Goal: Task Accomplishment & Management: Manage account settings

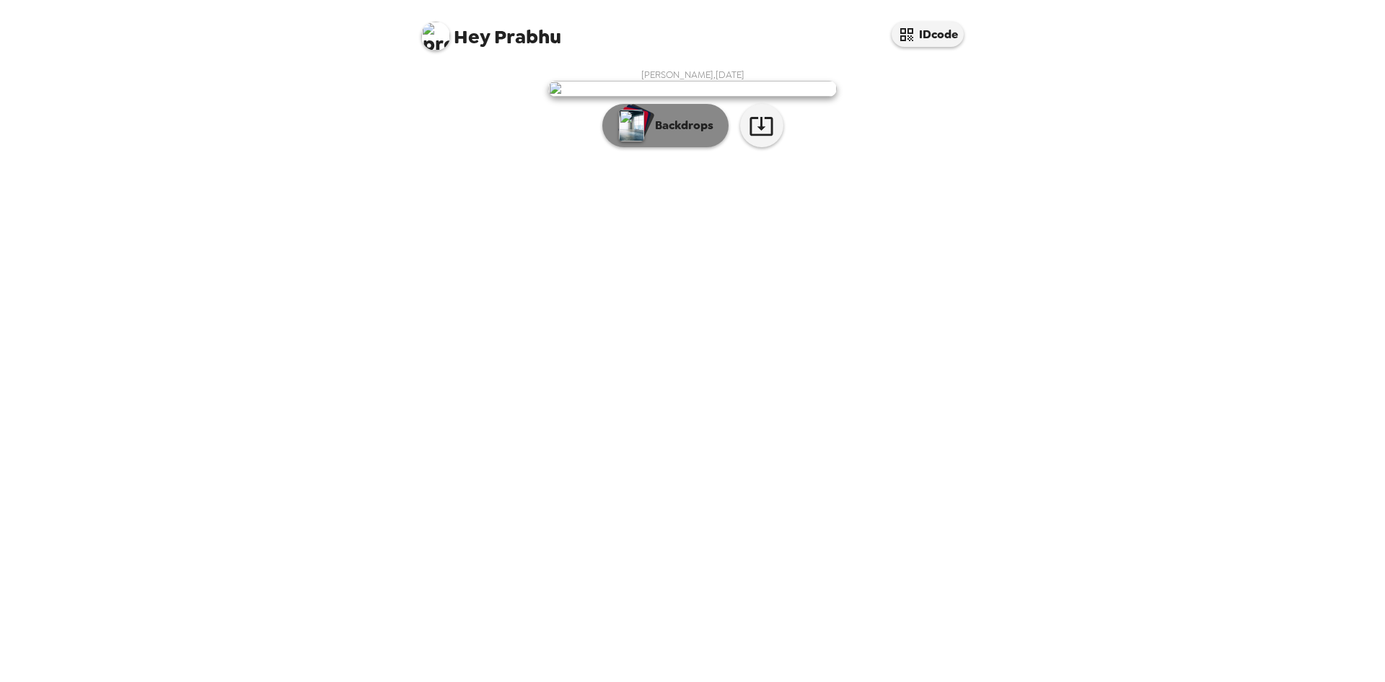
click at [703, 134] on p "Backdrops" at bounding box center [681, 125] width 66 height 17
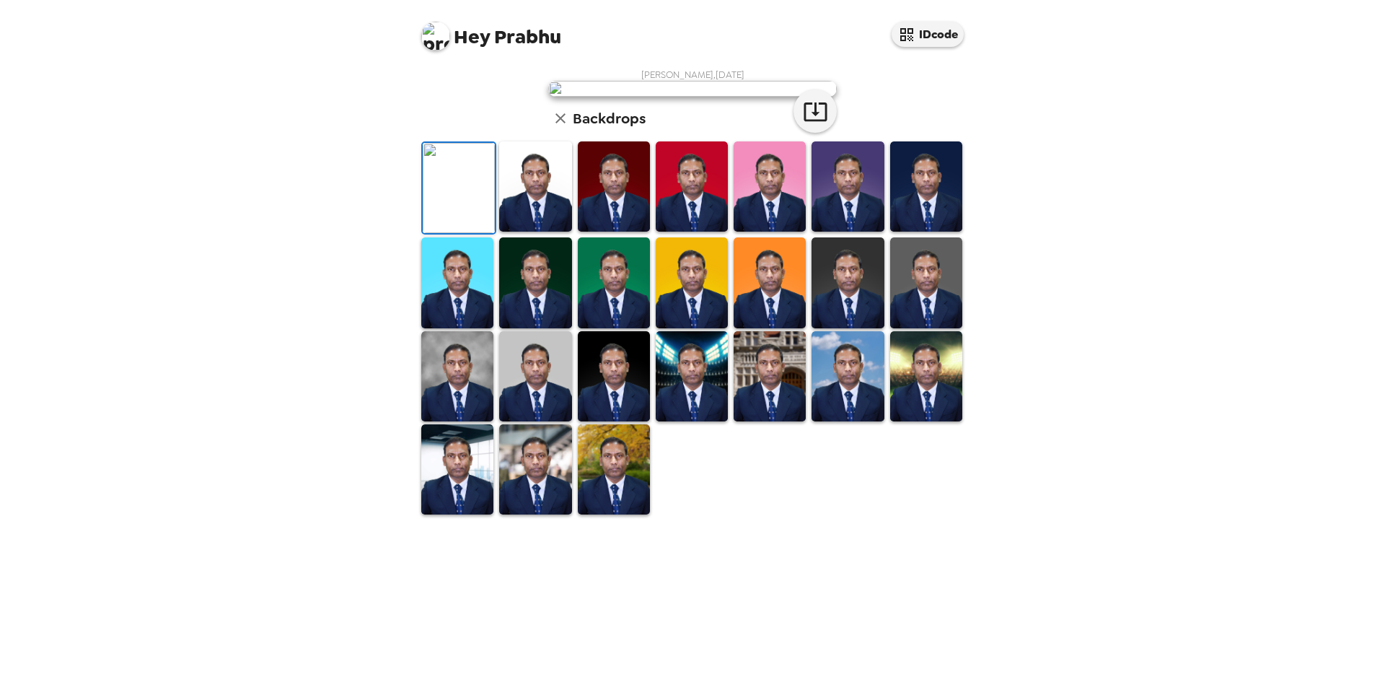
scroll to position [193, 0]
click at [912, 421] on img at bounding box center [926, 376] width 72 height 90
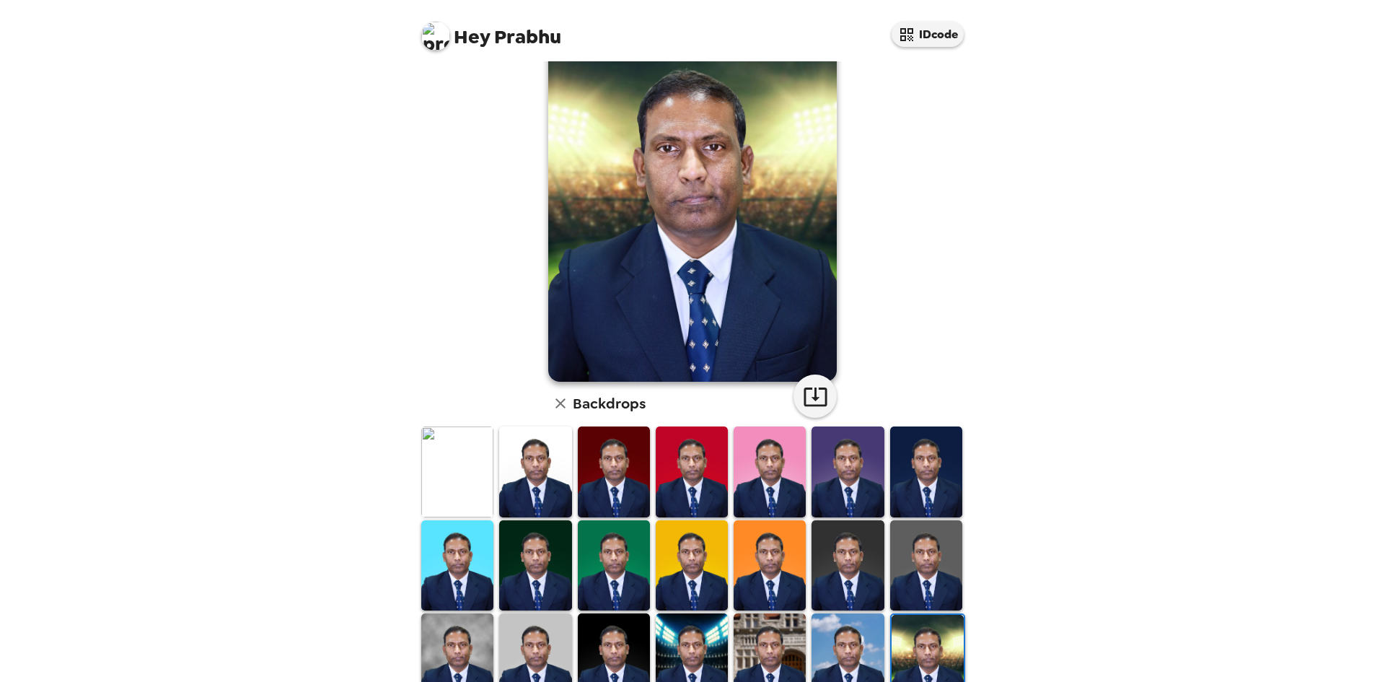
scroll to position [58, 0]
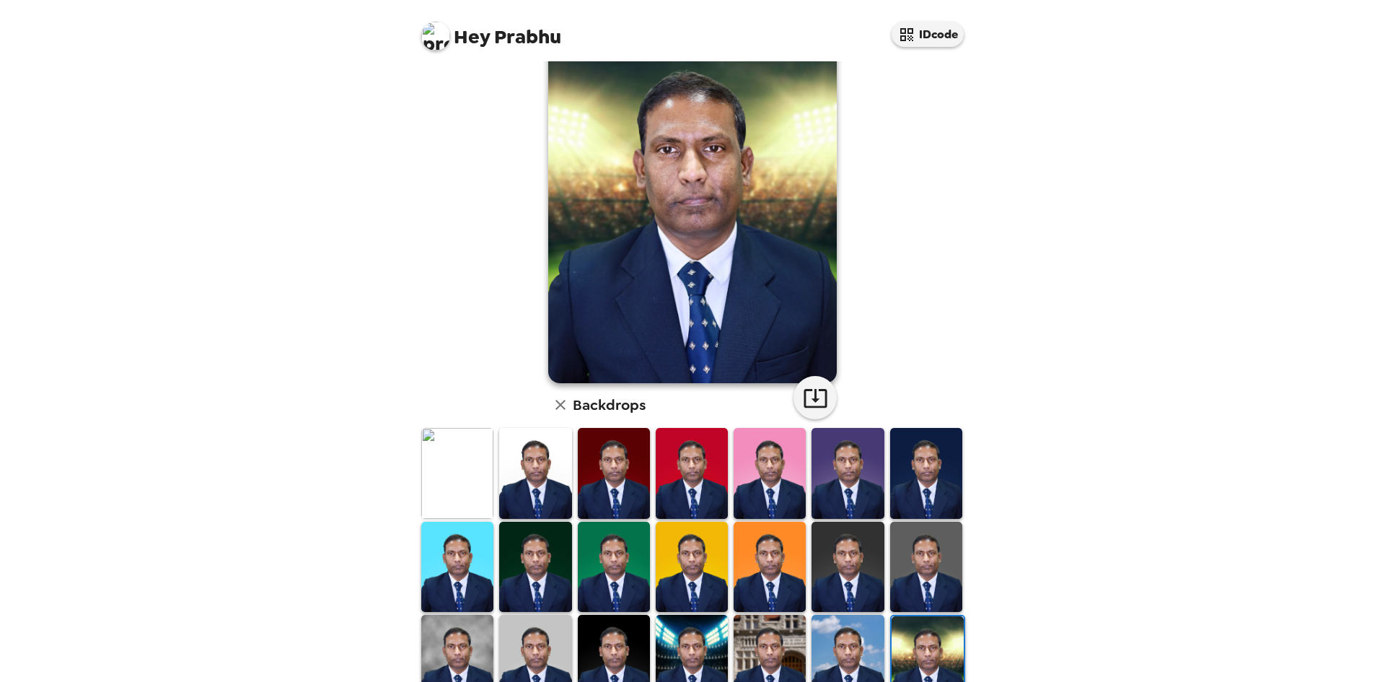
click at [859, 472] on img at bounding box center [847, 473] width 72 height 90
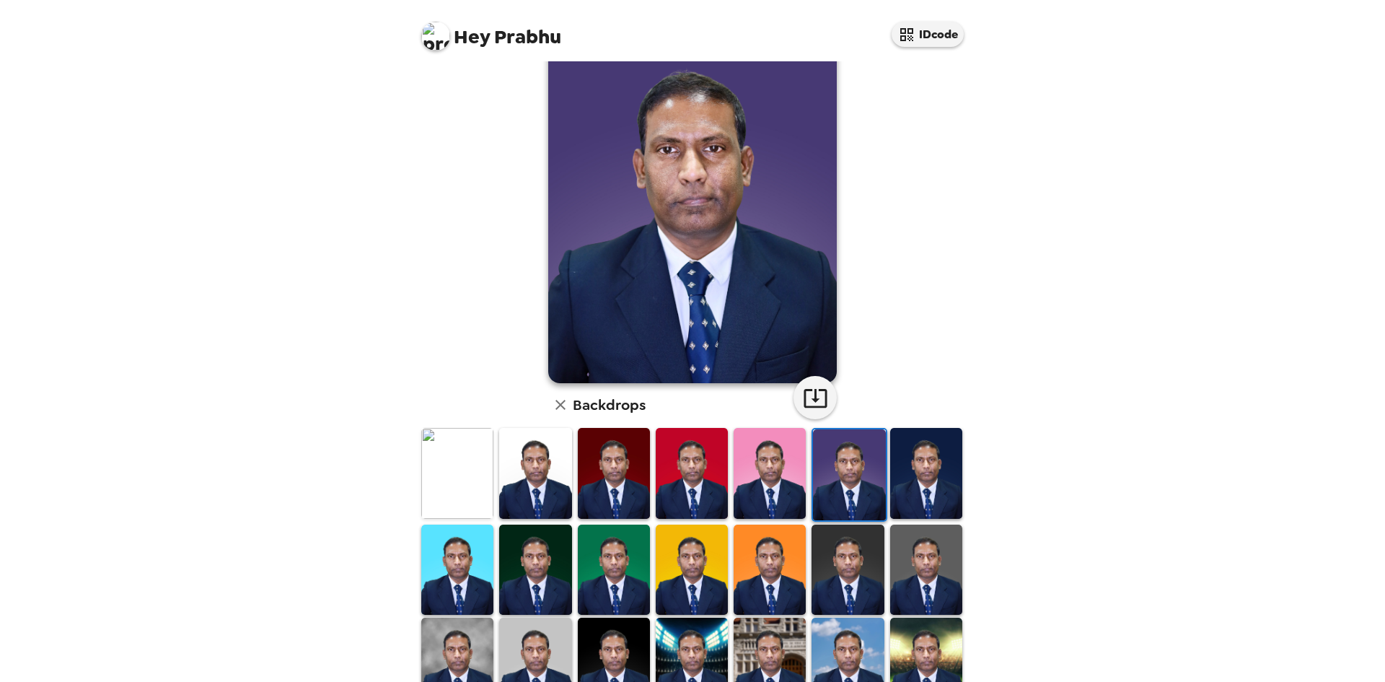
click at [672, 484] on img at bounding box center [692, 473] width 72 height 90
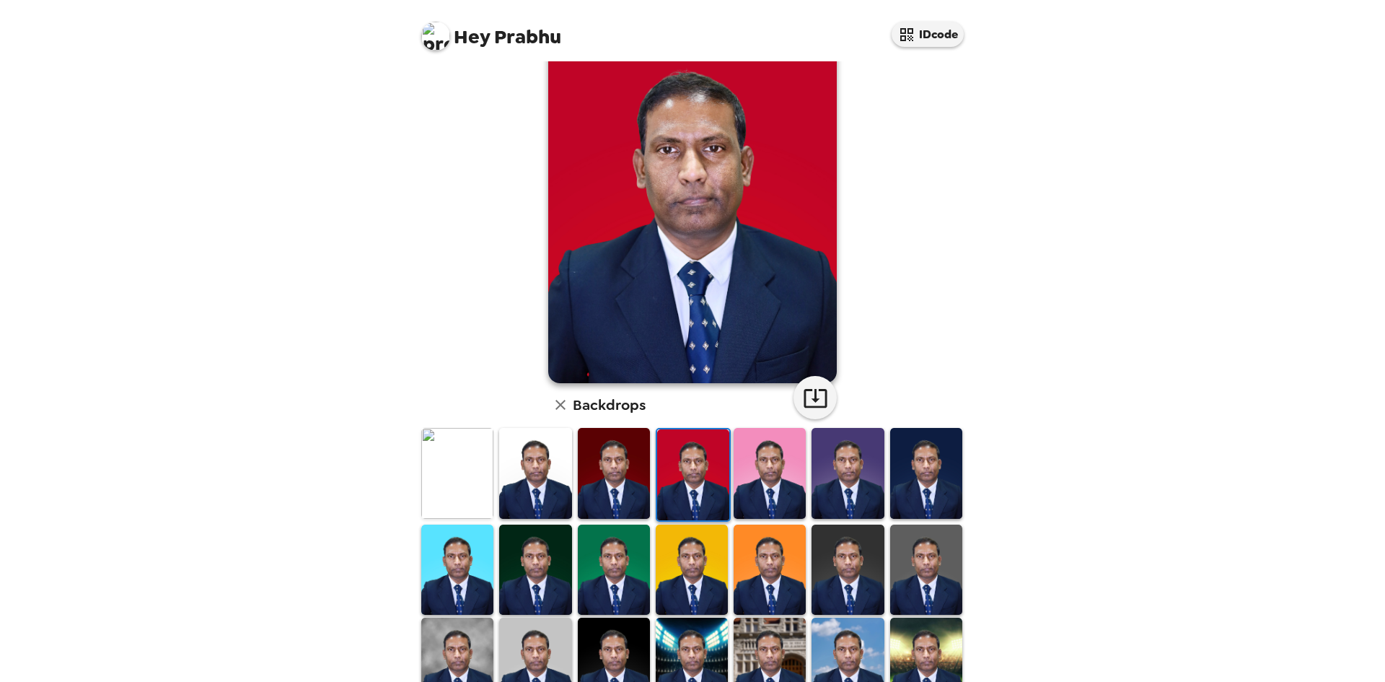
click at [436, 477] on img at bounding box center [457, 473] width 72 height 90
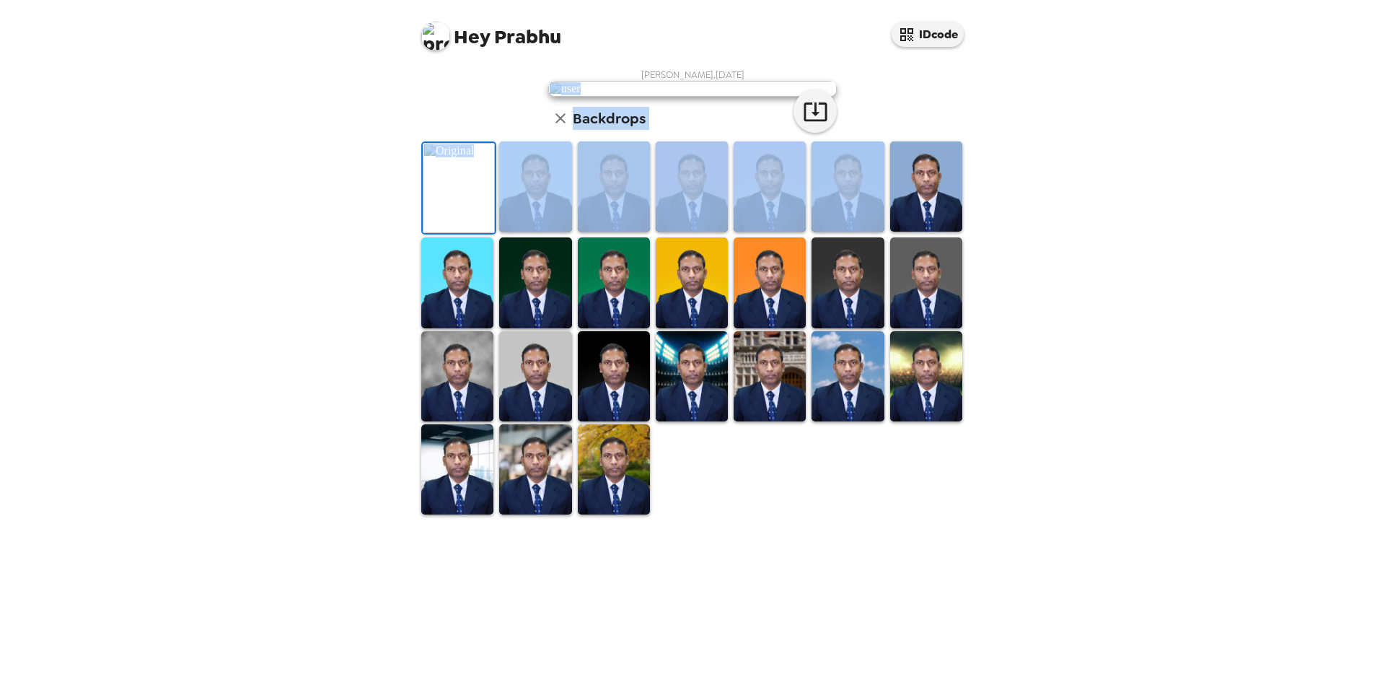
drag, startPoint x: 969, startPoint y: 345, endPoint x: 982, endPoint y: 275, distance: 71.2
click at [982, 275] on div "Hey Prabhu IDcode Prabhu Benjamin , 09-26-2025 Backdrops" at bounding box center [692, 341] width 1385 height 682
click at [796, 133] on button "button" at bounding box center [814, 110] width 43 height 43
click at [1047, 461] on div "Hey Prabhu IDcode Prabhu Benjamin , 09-26-2025 Backdrops" at bounding box center [692, 341] width 1385 height 682
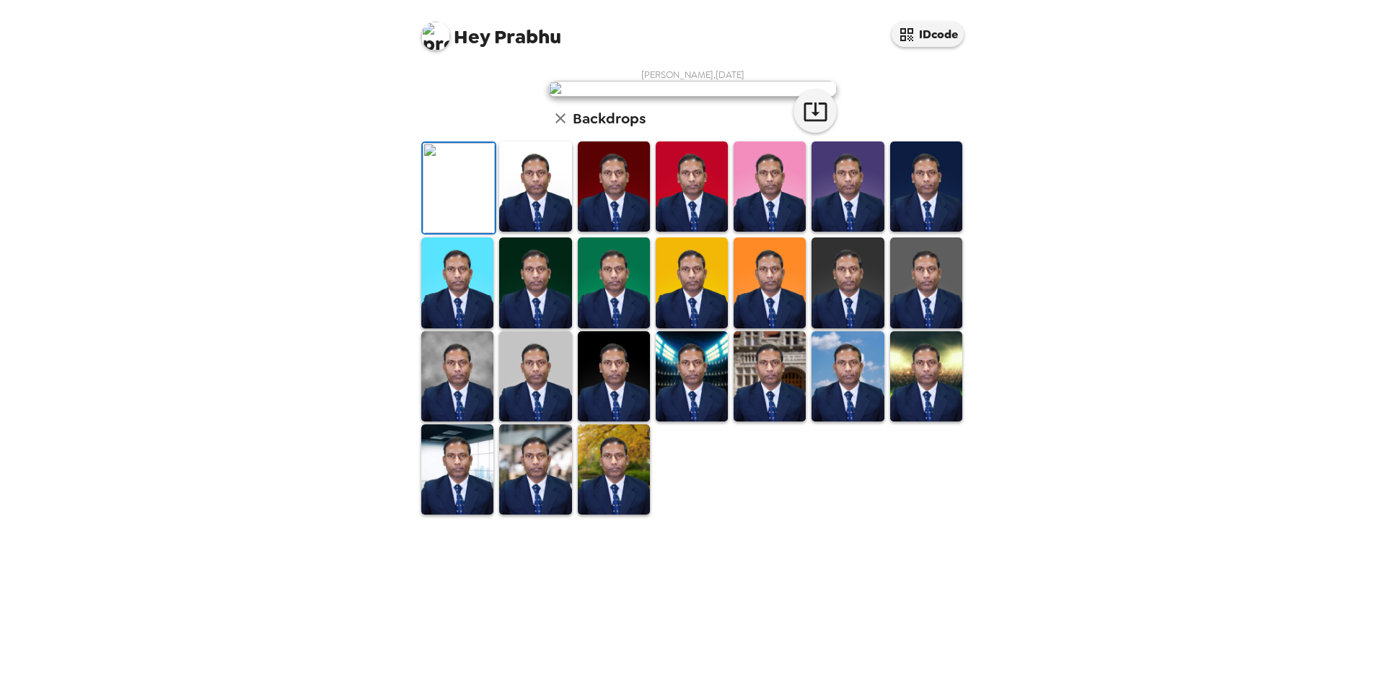
scroll to position [193, 0]
click at [621, 514] on img at bounding box center [614, 469] width 72 height 90
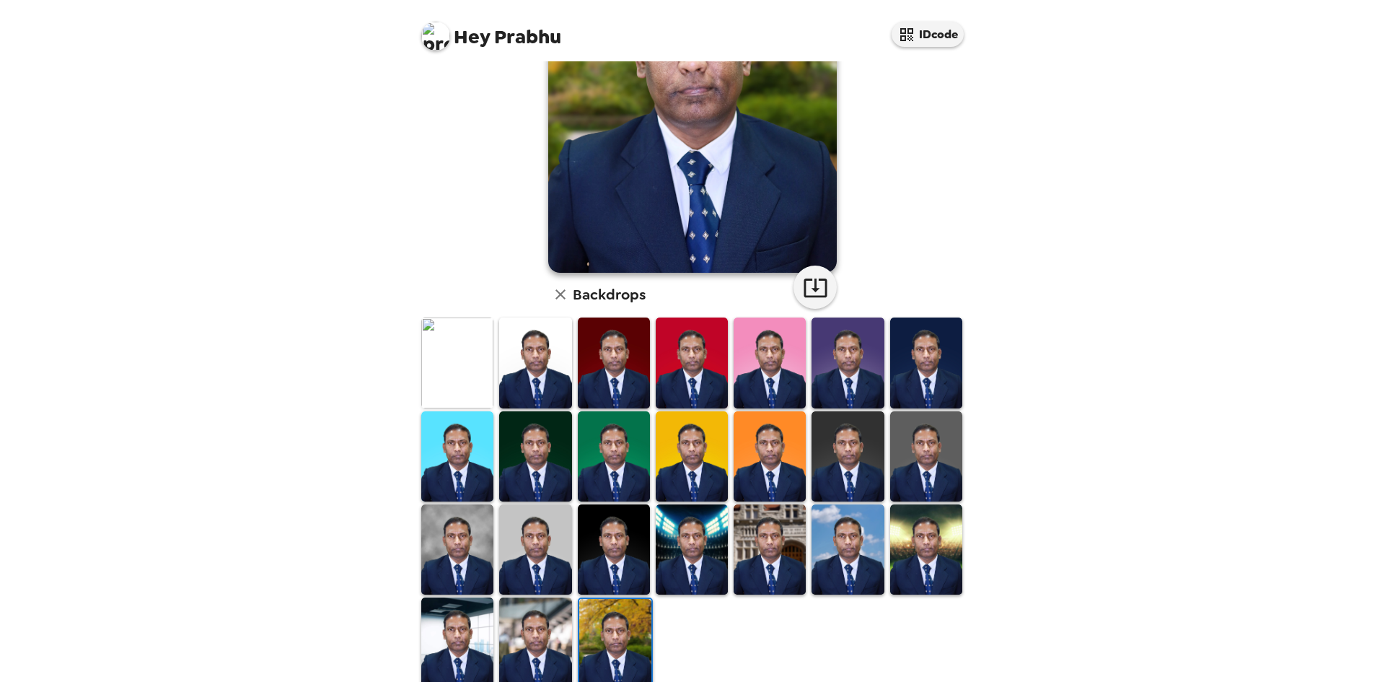
scroll to position [185, 0]
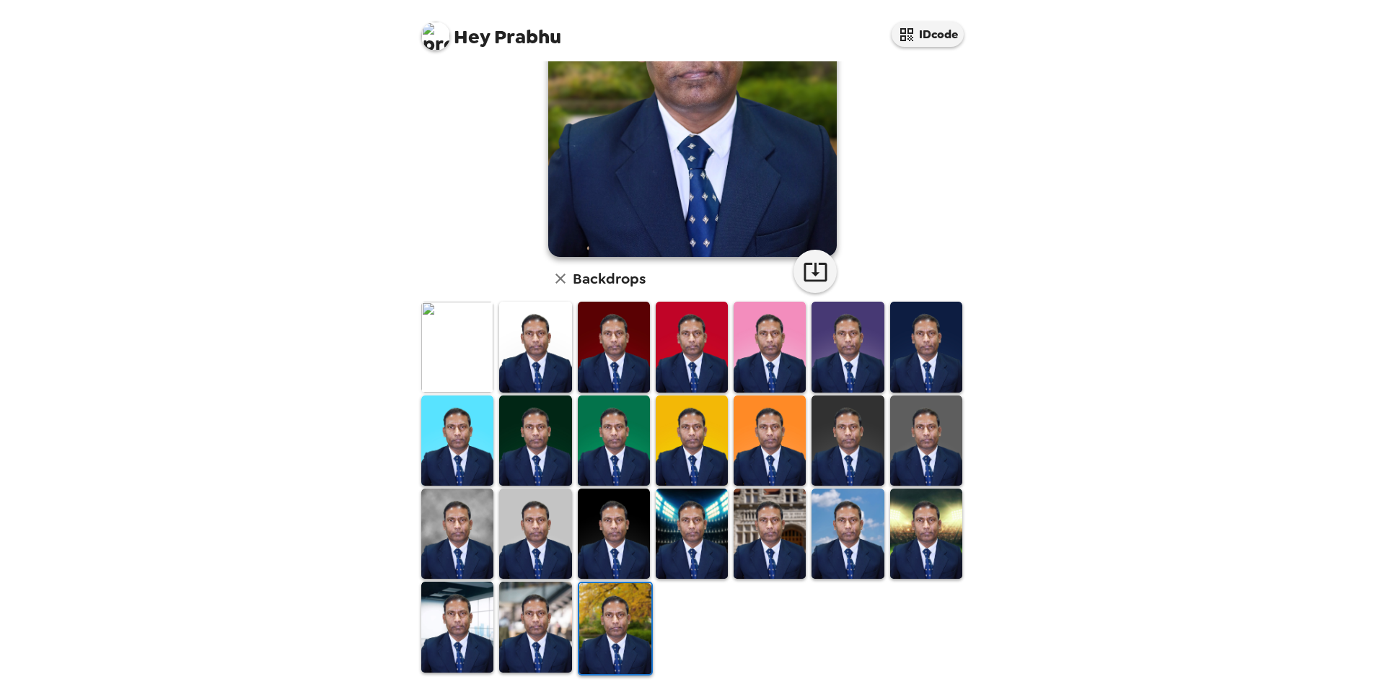
click at [543, 603] on img at bounding box center [535, 626] width 72 height 90
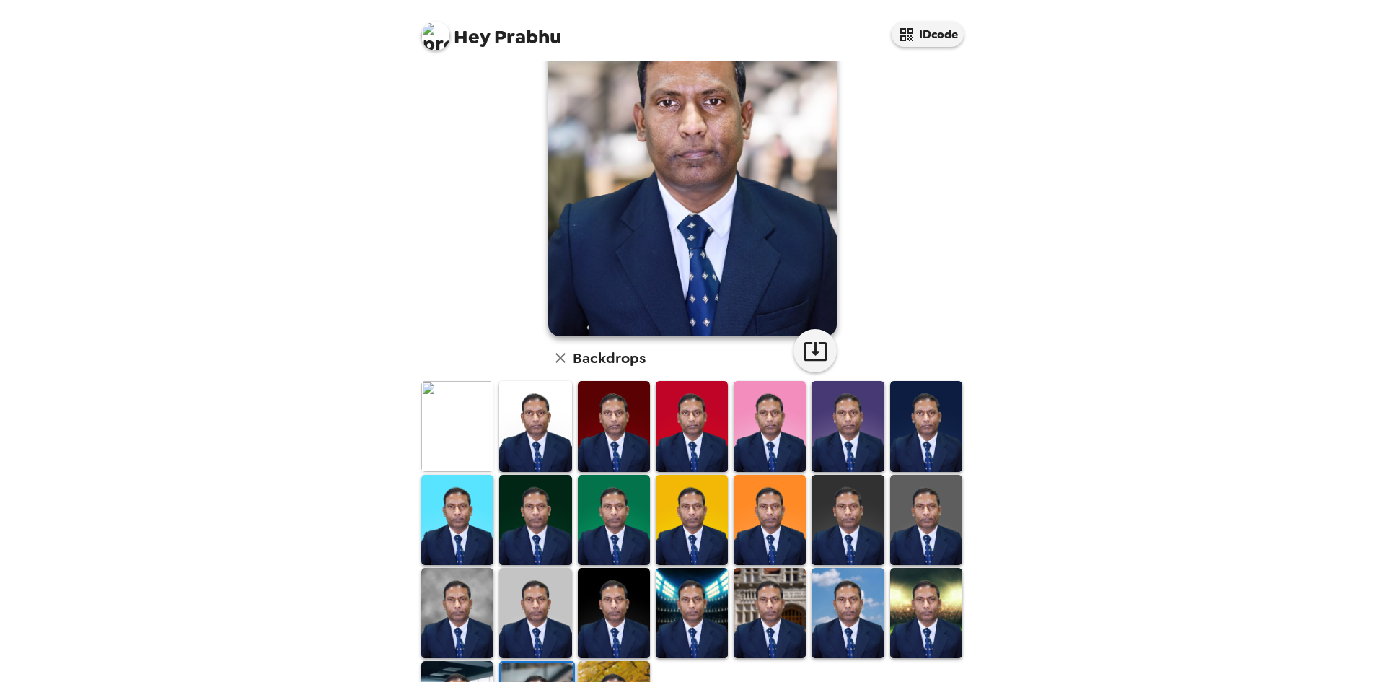
scroll to position [193, 0]
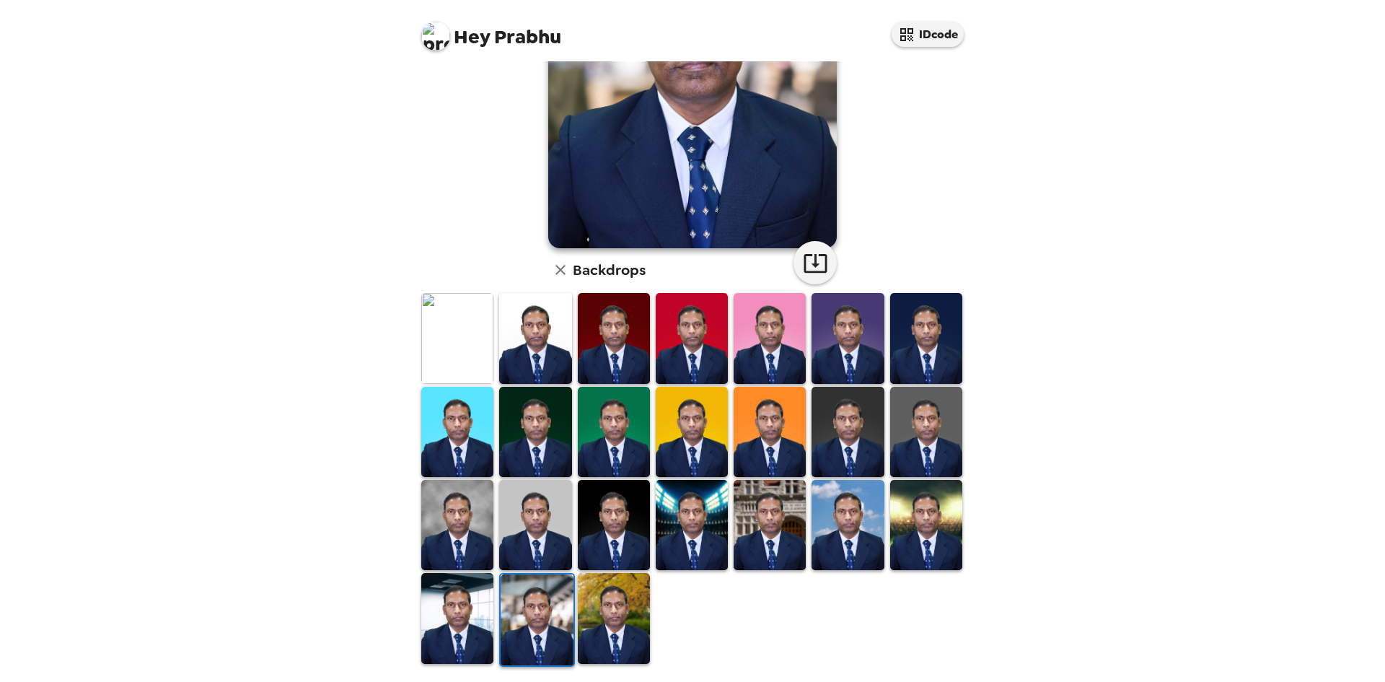
click at [453, 440] on img at bounding box center [457, 432] width 72 height 90
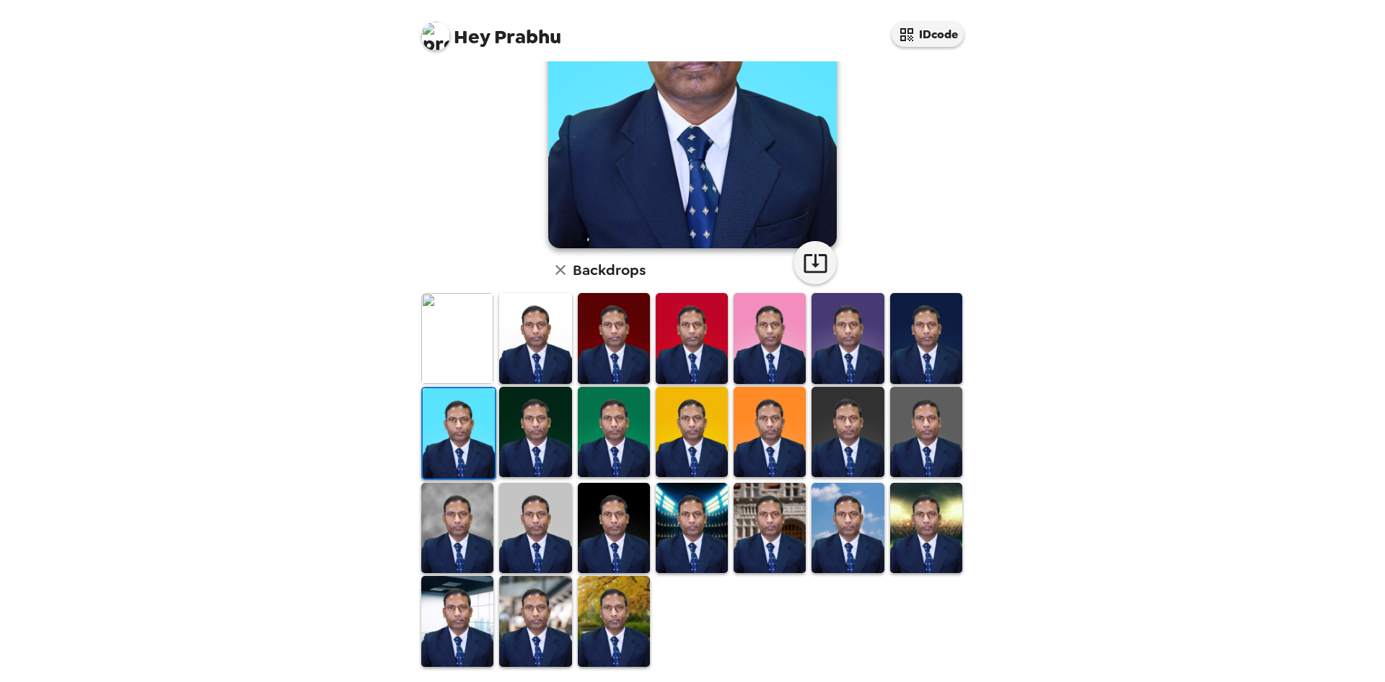
click at [625, 430] on img at bounding box center [614, 432] width 72 height 90
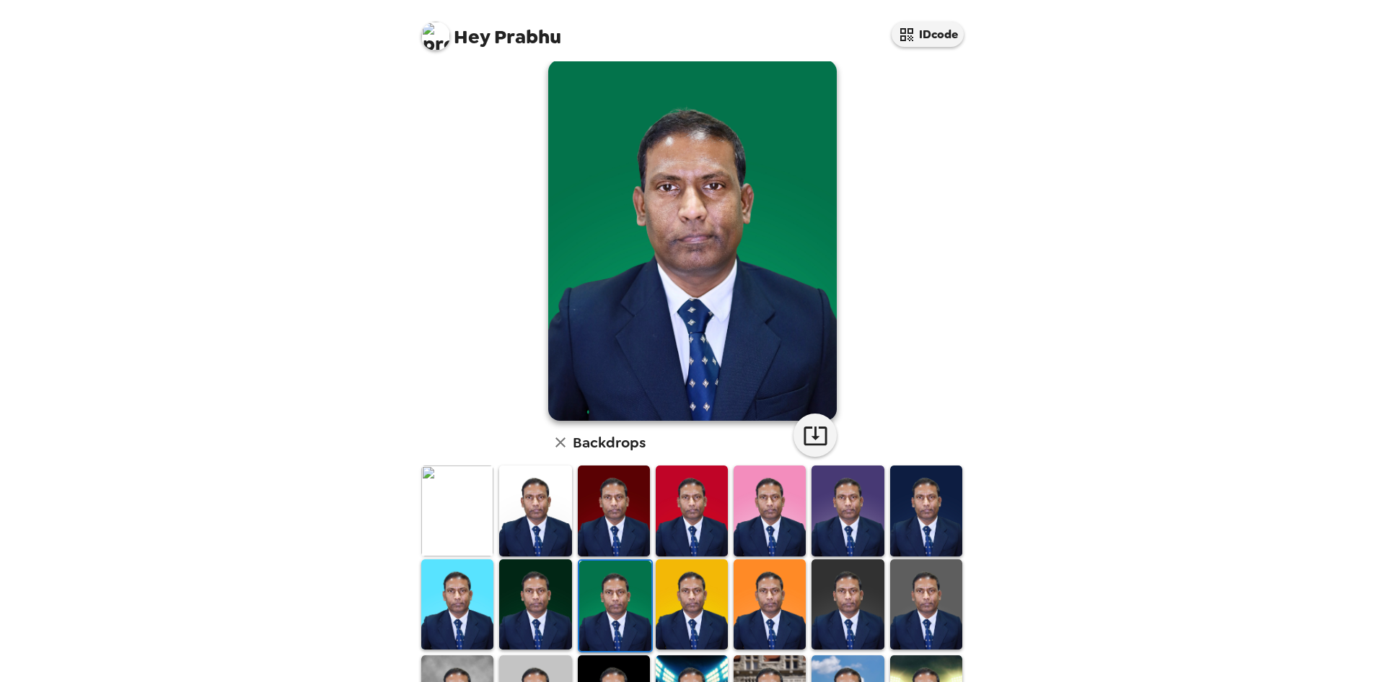
scroll to position [22, 0]
click at [913, 506] on img at bounding box center [926, 509] width 72 height 90
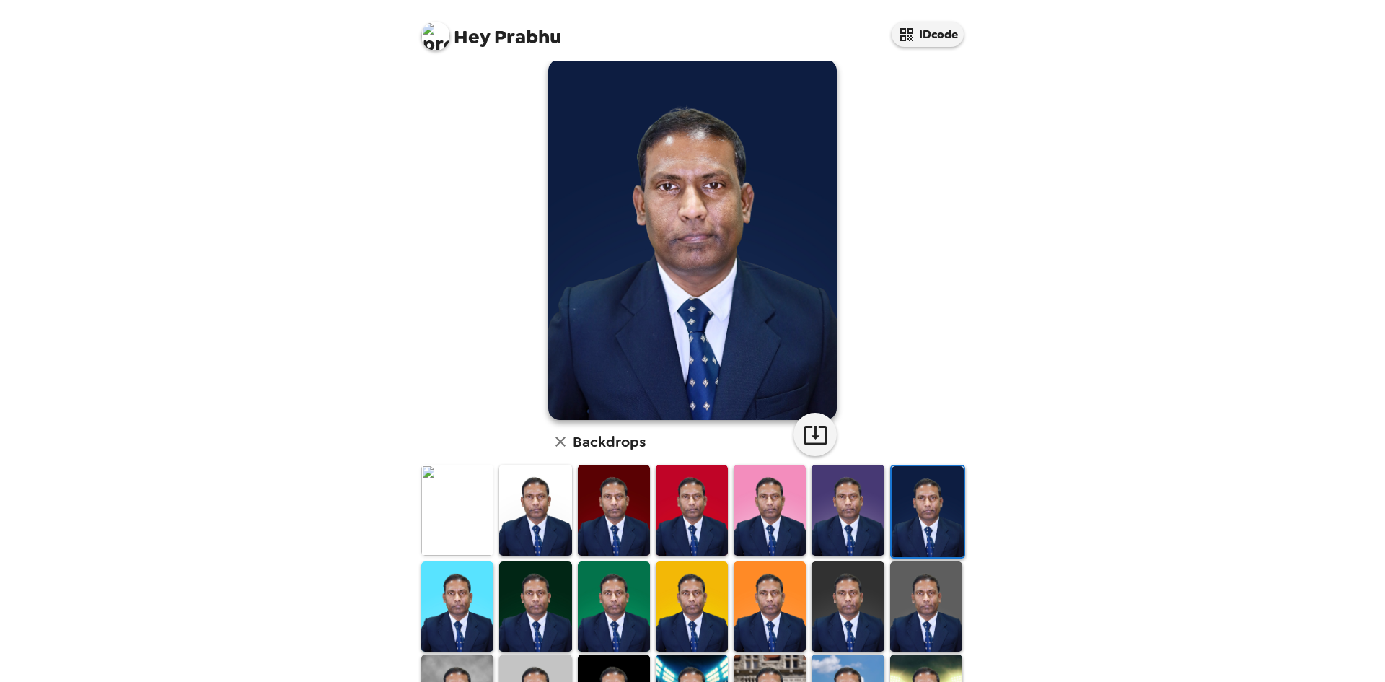
click at [849, 514] on img at bounding box center [847, 509] width 72 height 90
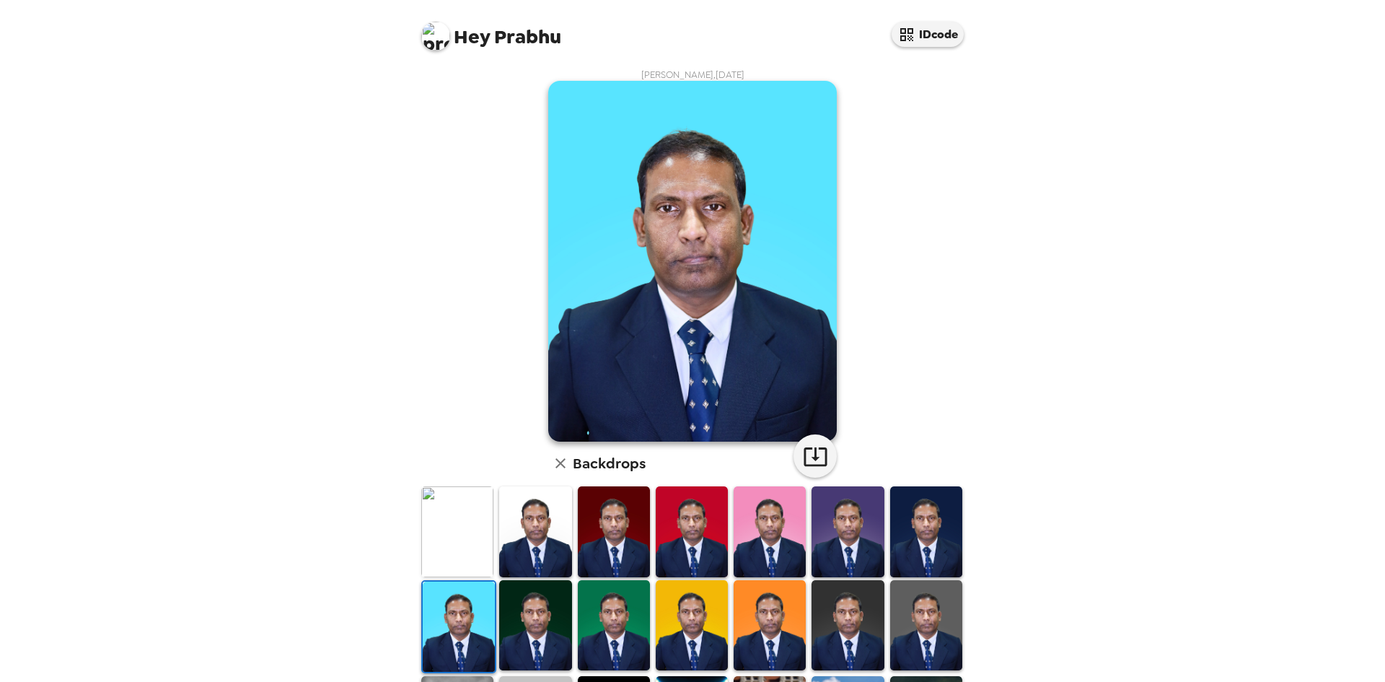
scroll to position [22, 0]
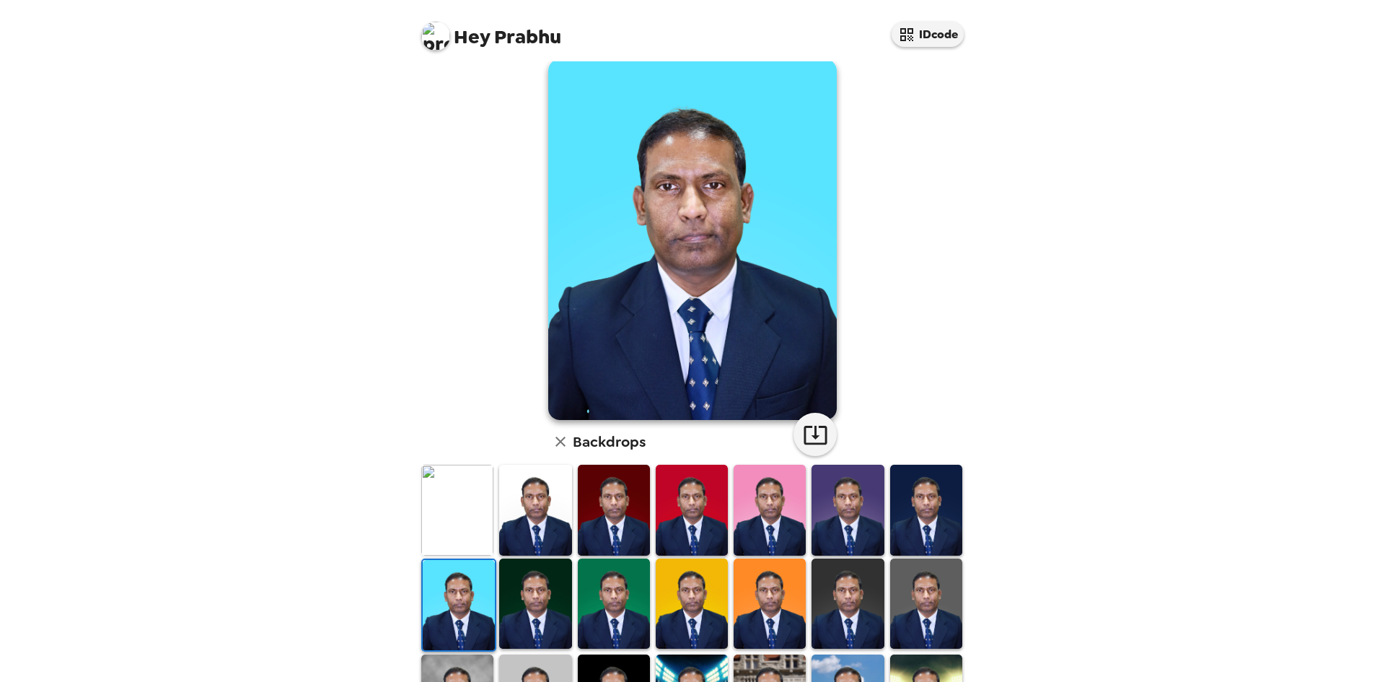
click at [451, 516] on img at bounding box center [457, 509] width 72 height 90
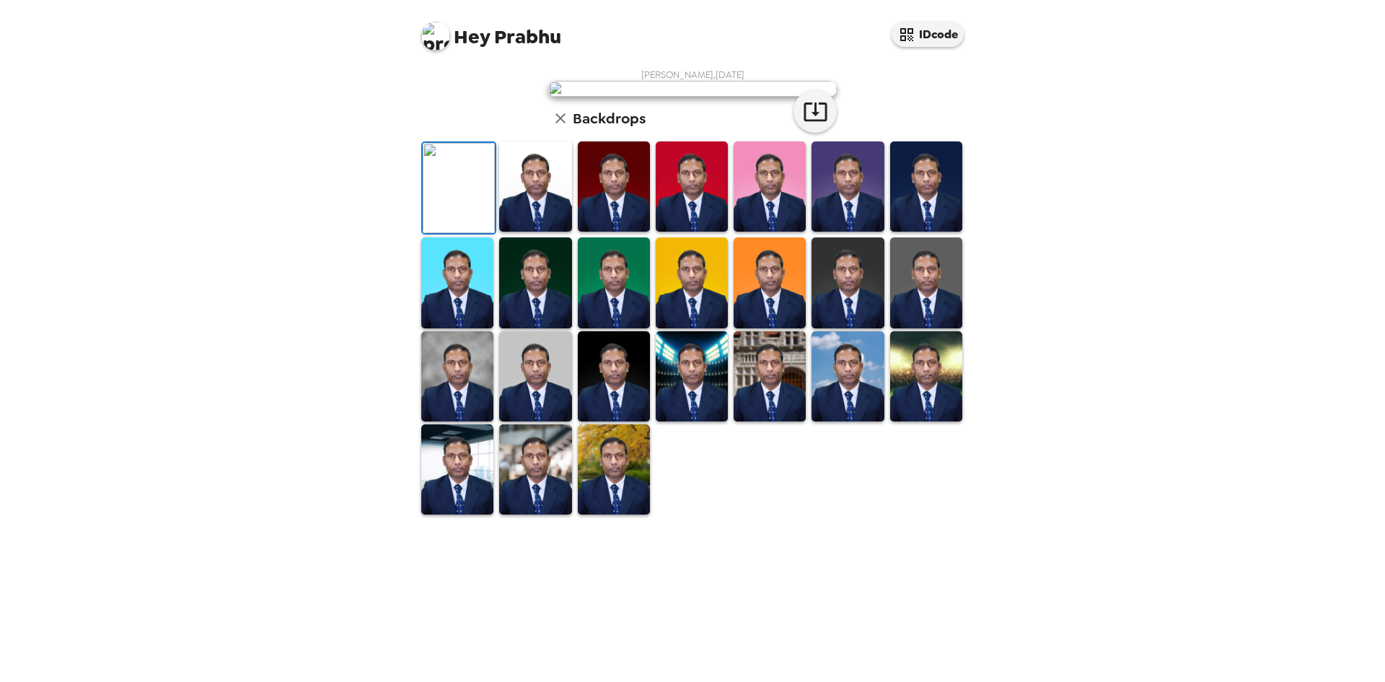
click at [543, 232] on img at bounding box center [535, 186] width 72 height 90
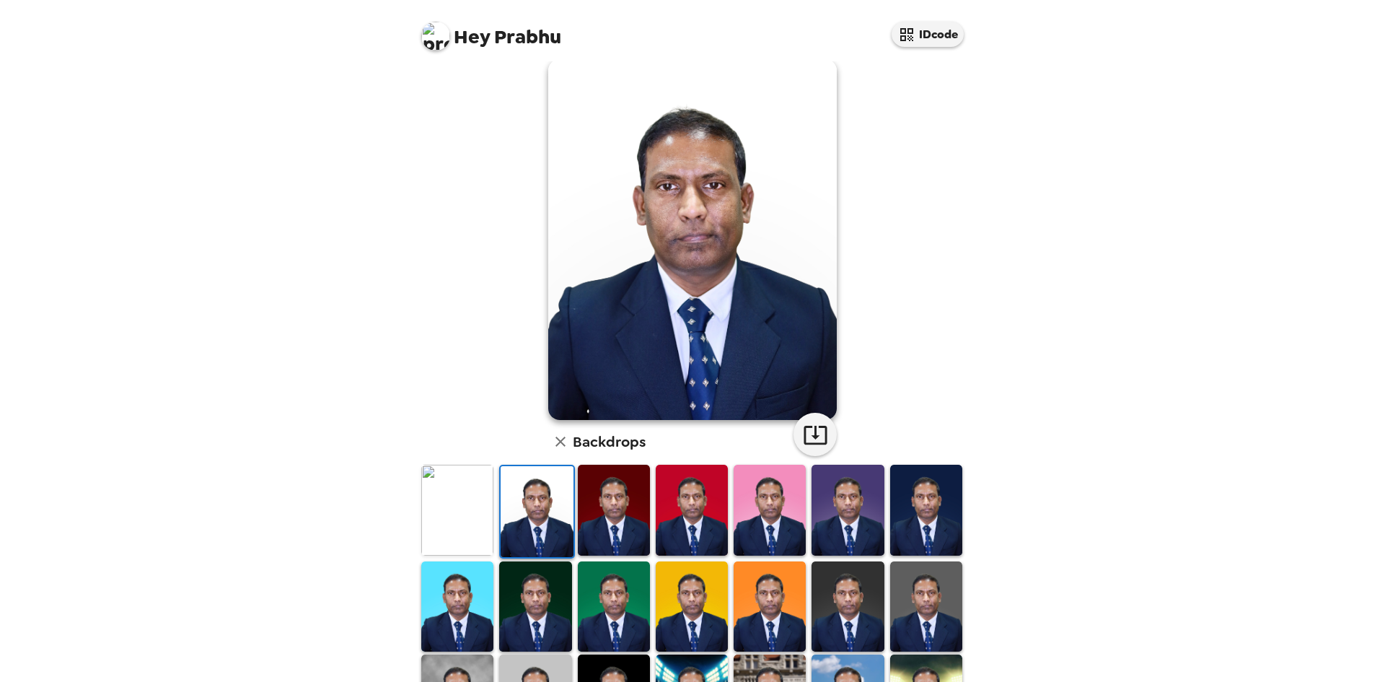
click at [508, 35] on span "Hey [PERSON_NAME]" at bounding box center [491, 30] width 140 height 32
click at [439, 35] on img at bounding box center [435, 36] width 29 height 29
click at [436, 66] on span "Edit my info" at bounding box center [462, 69] width 58 height 12
